Goal: Task Accomplishment & Management: Manage account settings

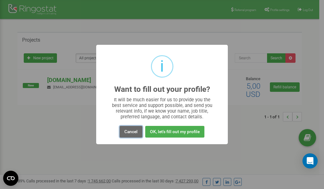
click at [132, 131] on button "Cancel" at bounding box center [130, 132] width 23 height 12
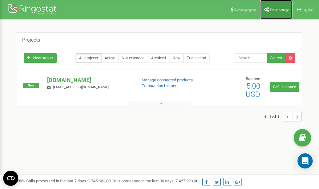
click at [276, 8] on link "Profile settings" at bounding box center [276, 9] width 32 height 19
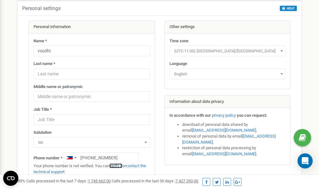
click at [120, 166] on link "verify it" at bounding box center [115, 166] width 13 height 5
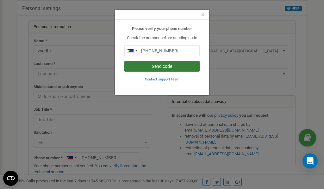
click at [158, 65] on button "Send code" at bounding box center [161, 66] width 75 height 11
